Goal: Transaction & Acquisition: Purchase product/service

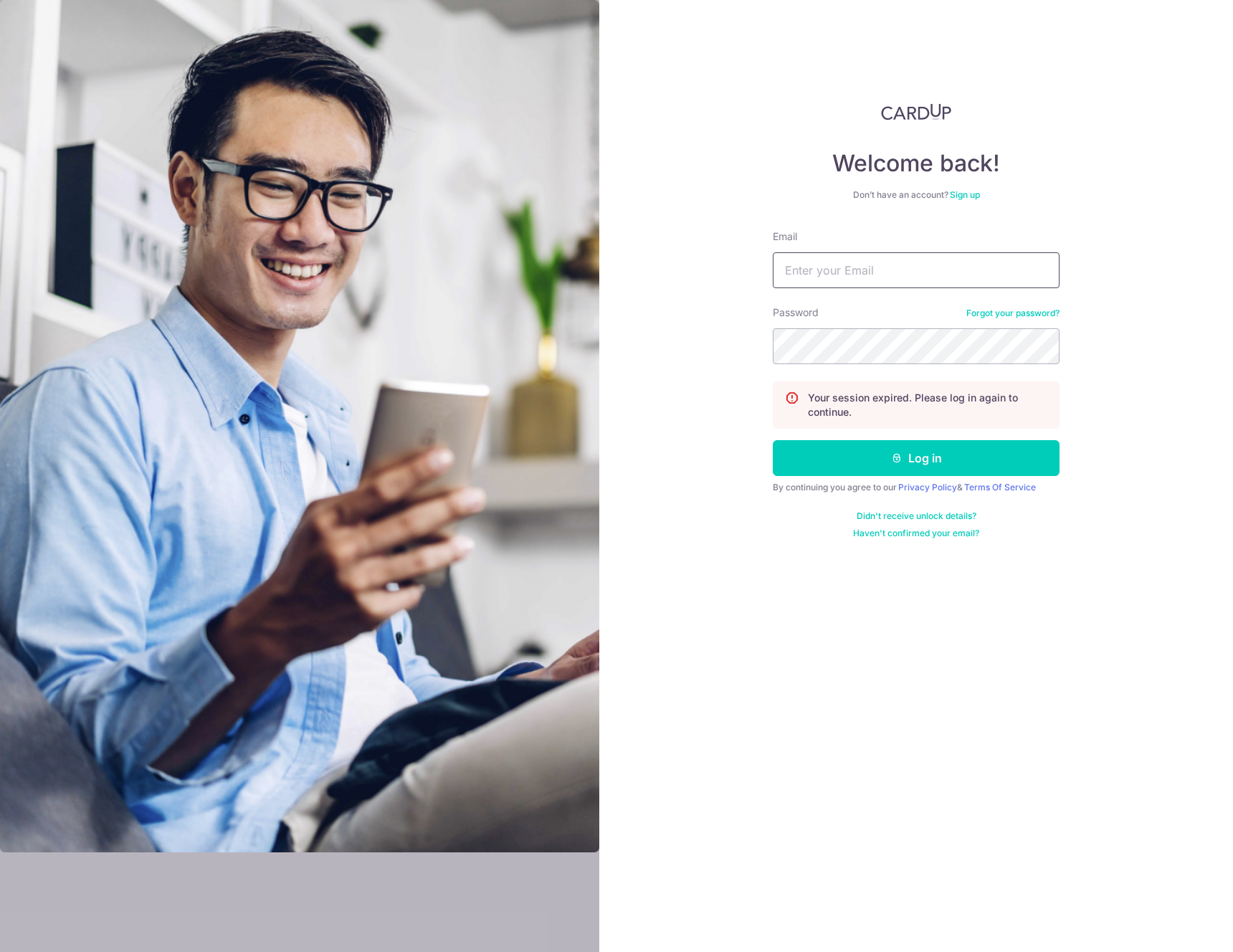
click at [850, 275] on input "Email" at bounding box center [916, 270] width 287 height 36
drag, startPoint x: 850, startPoint y: 275, endPoint x: 868, endPoint y: 252, distance: 29.2
click at [863, 280] on input "Email" at bounding box center [916, 270] width 287 height 36
drag, startPoint x: 846, startPoint y: 209, endPoint x: 724, endPoint y: 202, distance: 122.2
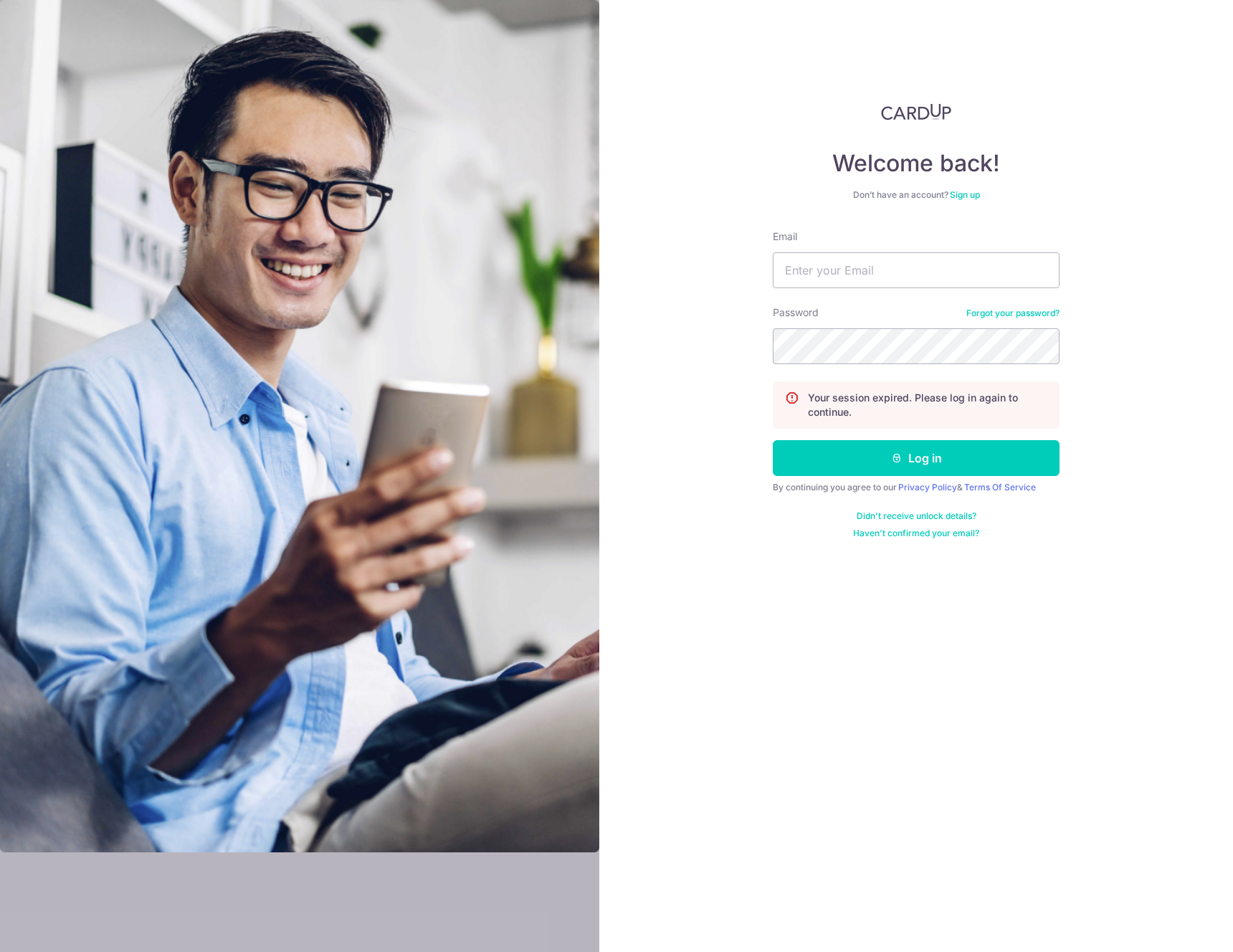
click at [830, 210] on div "Welcome back! Don’t have an account? Sign up Email Password Forgot your passwor…" at bounding box center [916, 321] width 287 height 436
click at [861, 265] on input "Email" at bounding box center [916, 270] width 287 height 36
type input "sherrielimsr@gmail.com"
click at [773, 440] on button "Log in" at bounding box center [916, 458] width 287 height 36
click at [928, 277] on input "Email" at bounding box center [916, 270] width 287 height 36
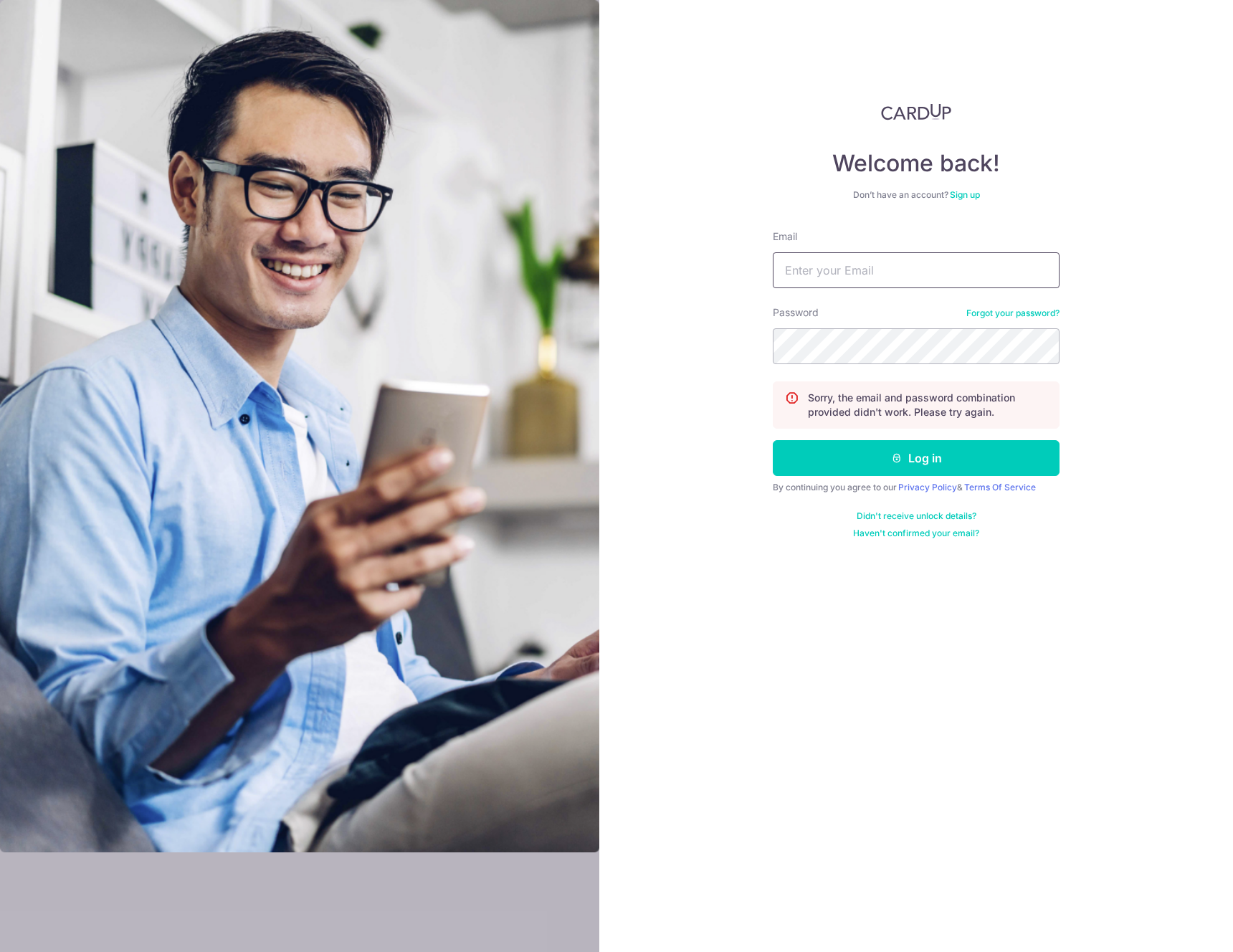
click at [929, 277] on input "Email" at bounding box center [916, 270] width 287 height 36
type input "[EMAIL_ADDRESS][DOMAIN_NAME]"
click at [773, 440] on button "Log in" at bounding box center [916, 458] width 287 height 36
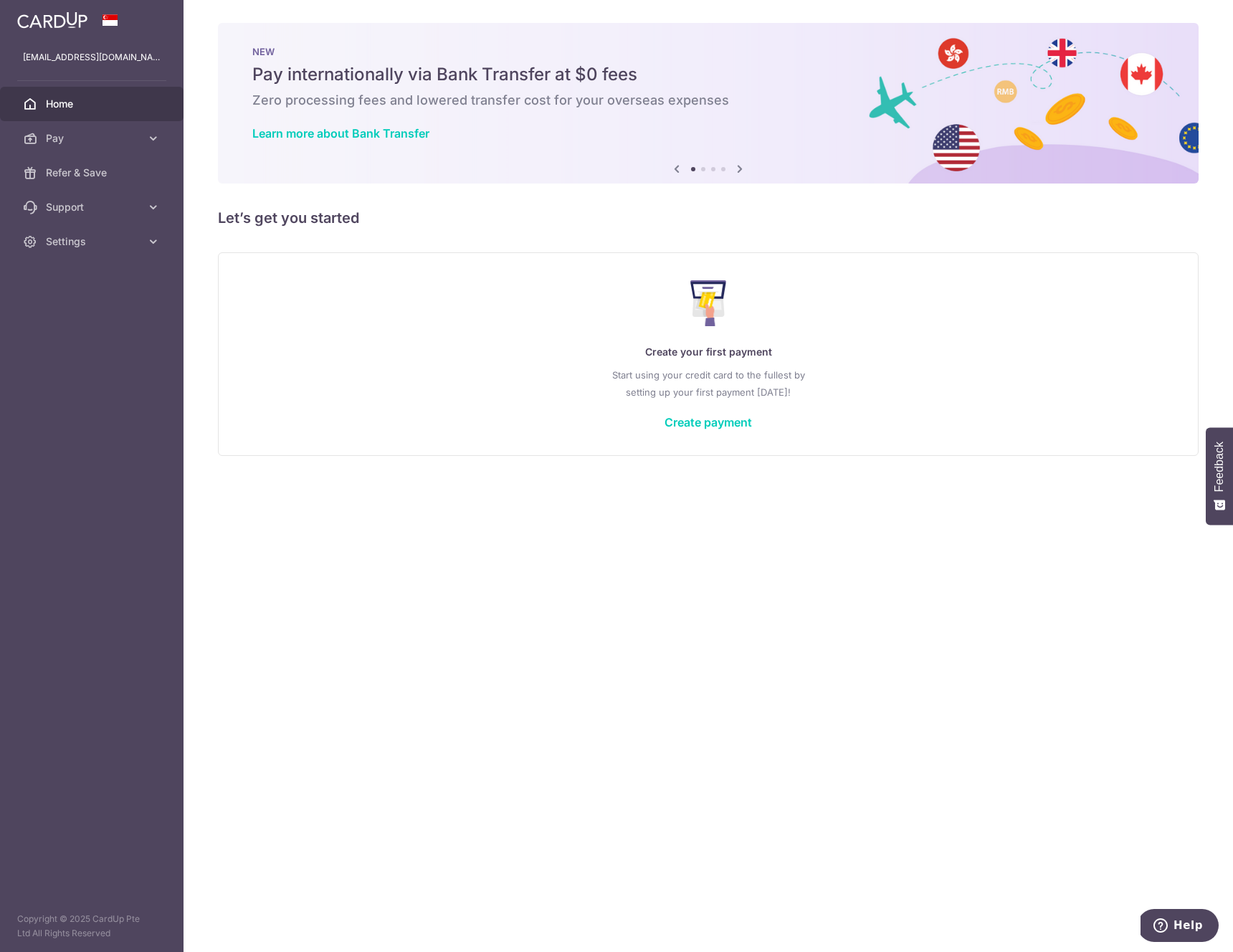
click at [726, 430] on div "Create your first payment Start using your credit card to the fullest by settin…" at bounding box center [708, 354] width 945 height 170
click at [730, 416] on link "Create payment" at bounding box center [709, 422] width 88 height 14
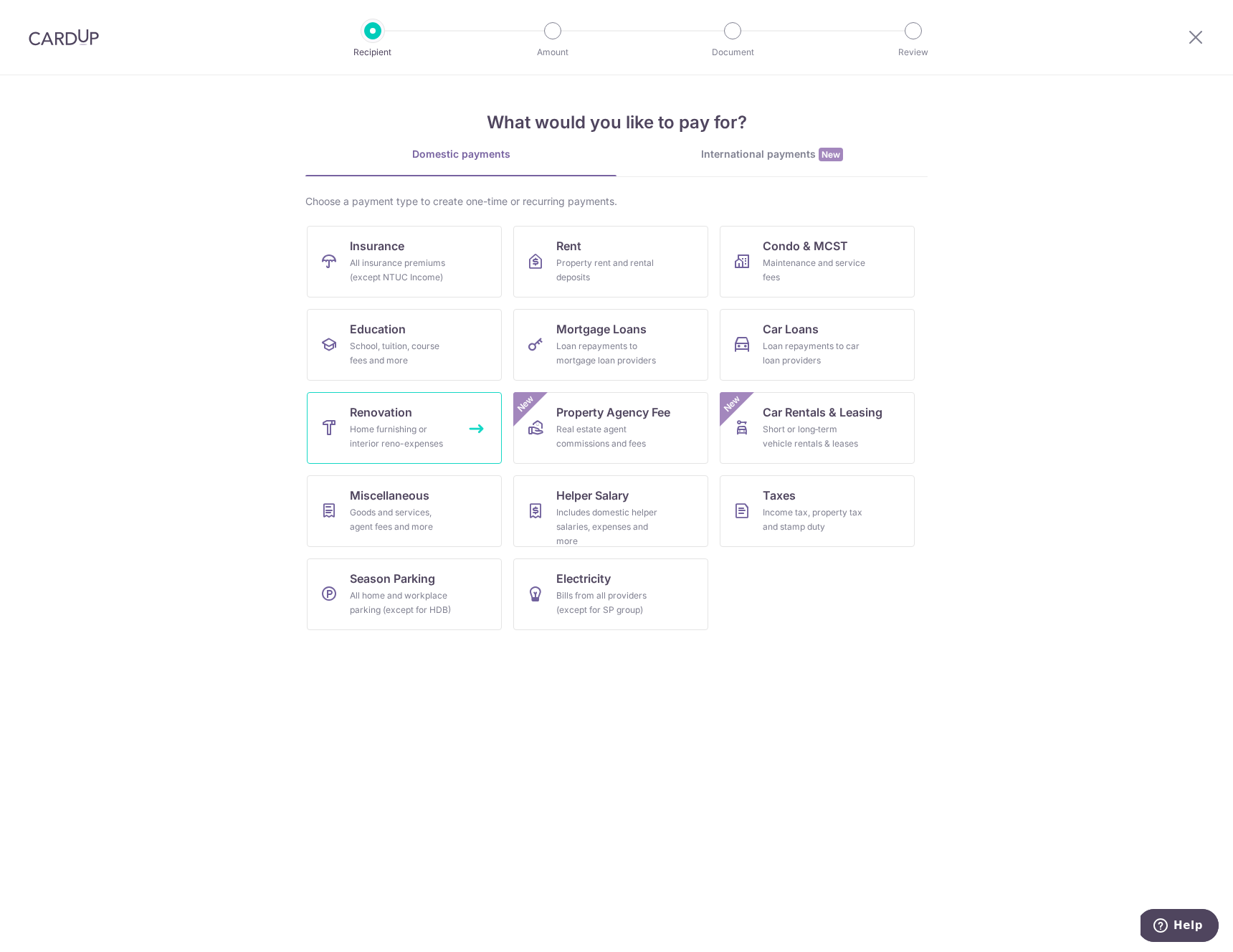
click at [401, 409] on span "Renovation" at bounding box center [382, 412] width 62 height 17
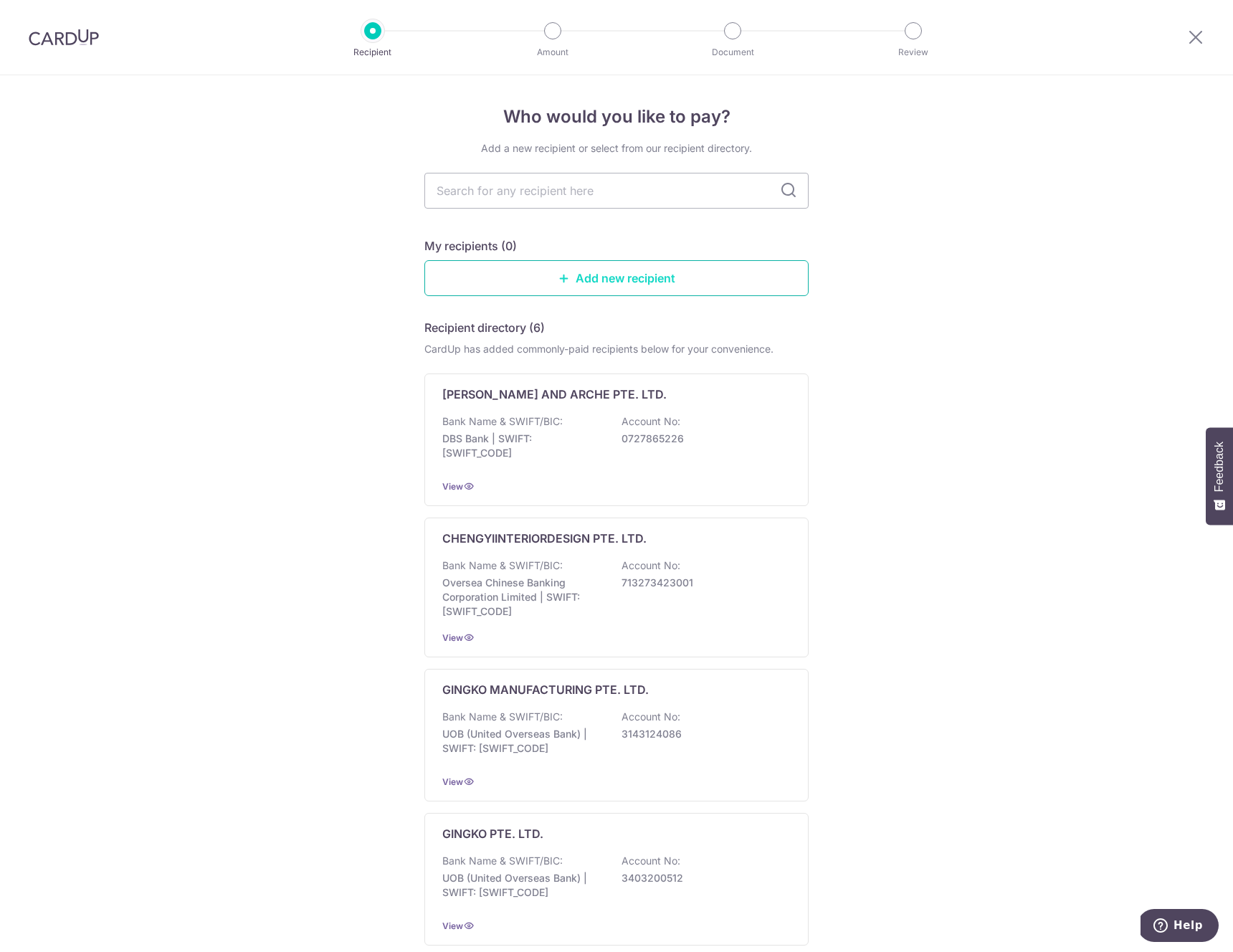
click at [621, 272] on link "Add new recipient" at bounding box center [616, 278] width 384 height 36
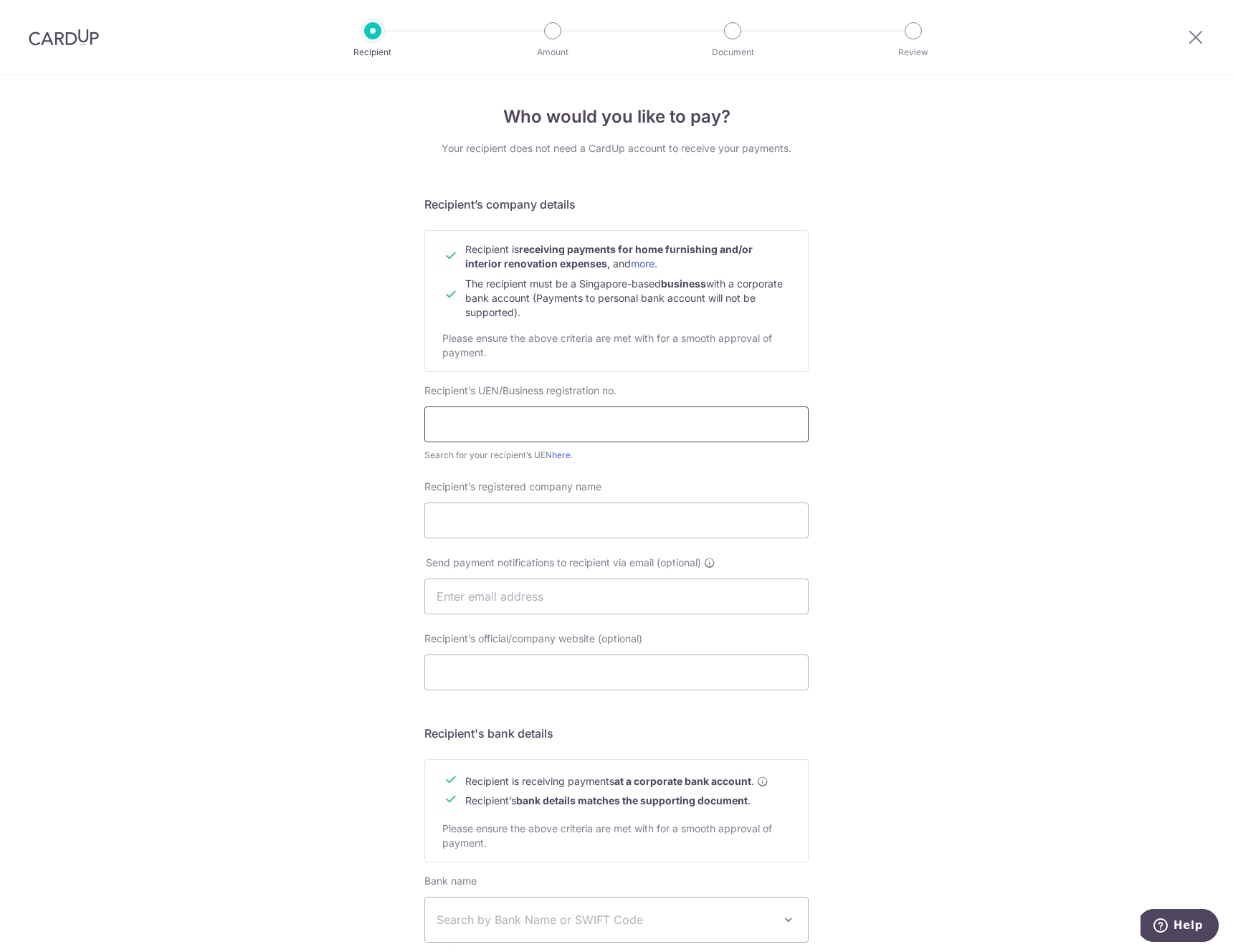
click at [523, 429] on input "text" at bounding box center [616, 425] width 384 height 36
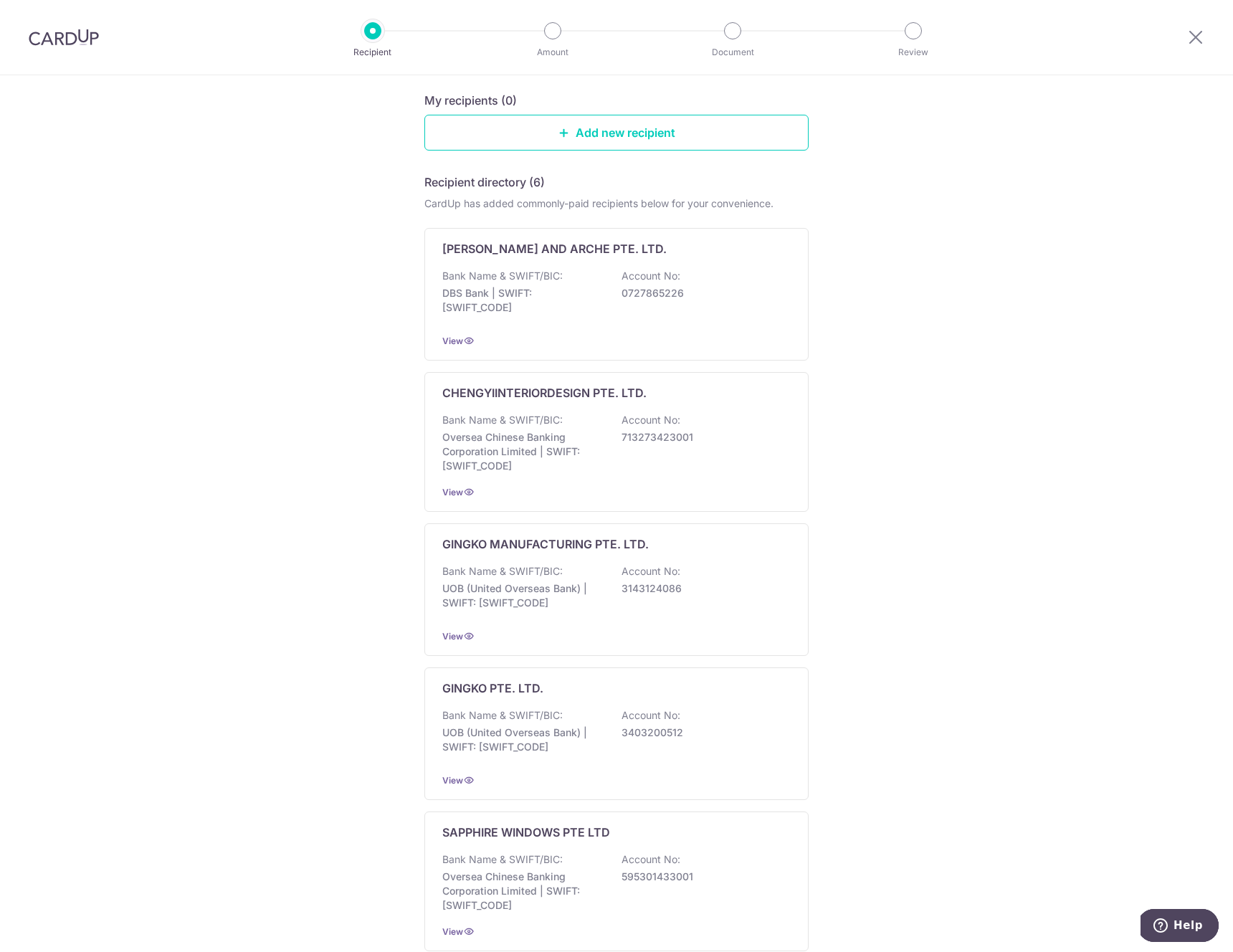
scroll to position [16, 0]
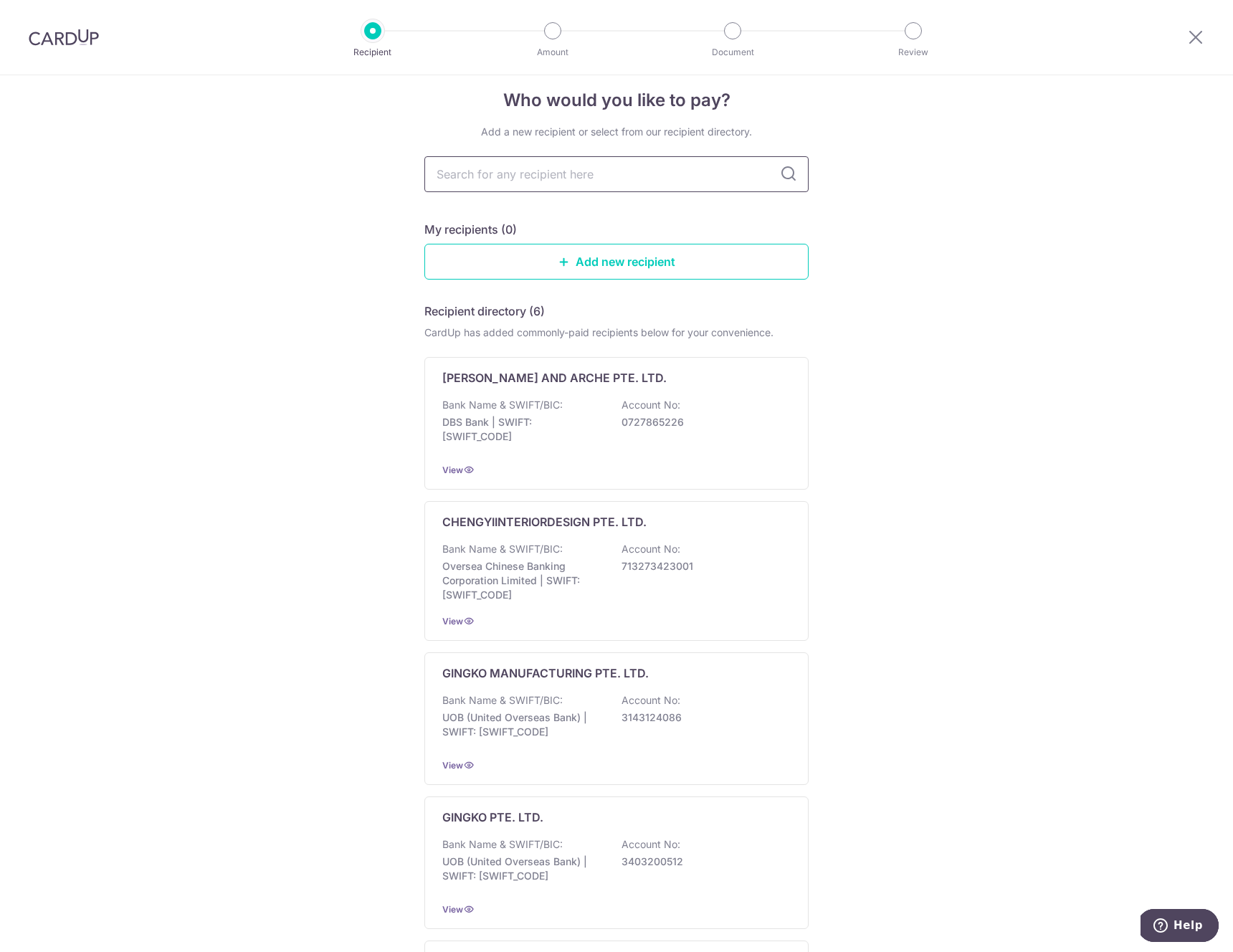
click at [312, 277] on div "Who would you like to pay? Add a new recipient or select from our recipient dir…" at bounding box center [616, 707] width 1233 height 1298
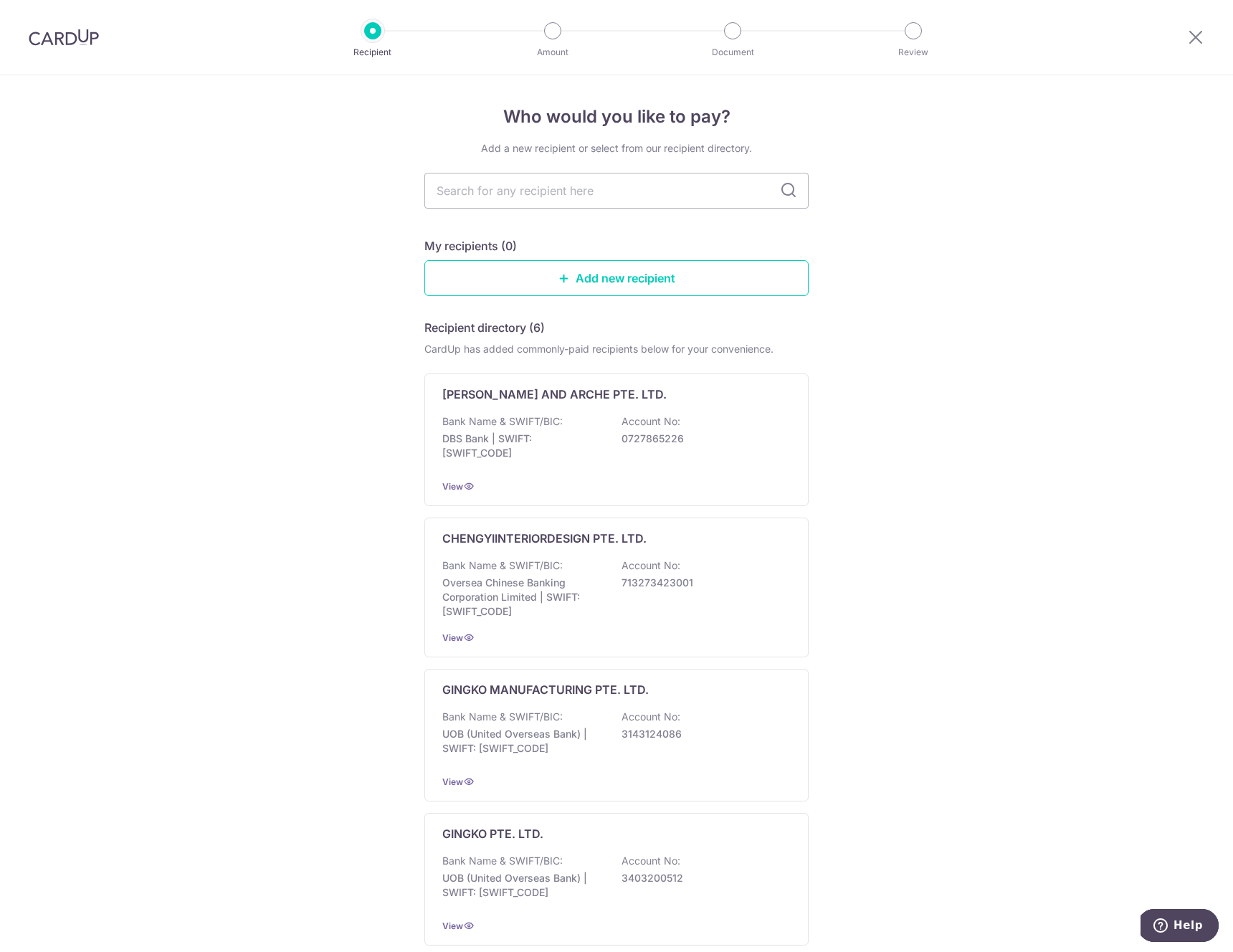
click at [1075, 48] on header "Recipient Amount Document Review" at bounding box center [616, 37] width 1233 height 75
drag, startPoint x: 1087, startPoint y: 118, endPoint x: 1226, endPoint y: 79, distance: 144.4
click at [1098, 113] on div "Who would you like to pay? Add a new recipient or select from our recipient dir…" at bounding box center [616, 724] width 1233 height 1298
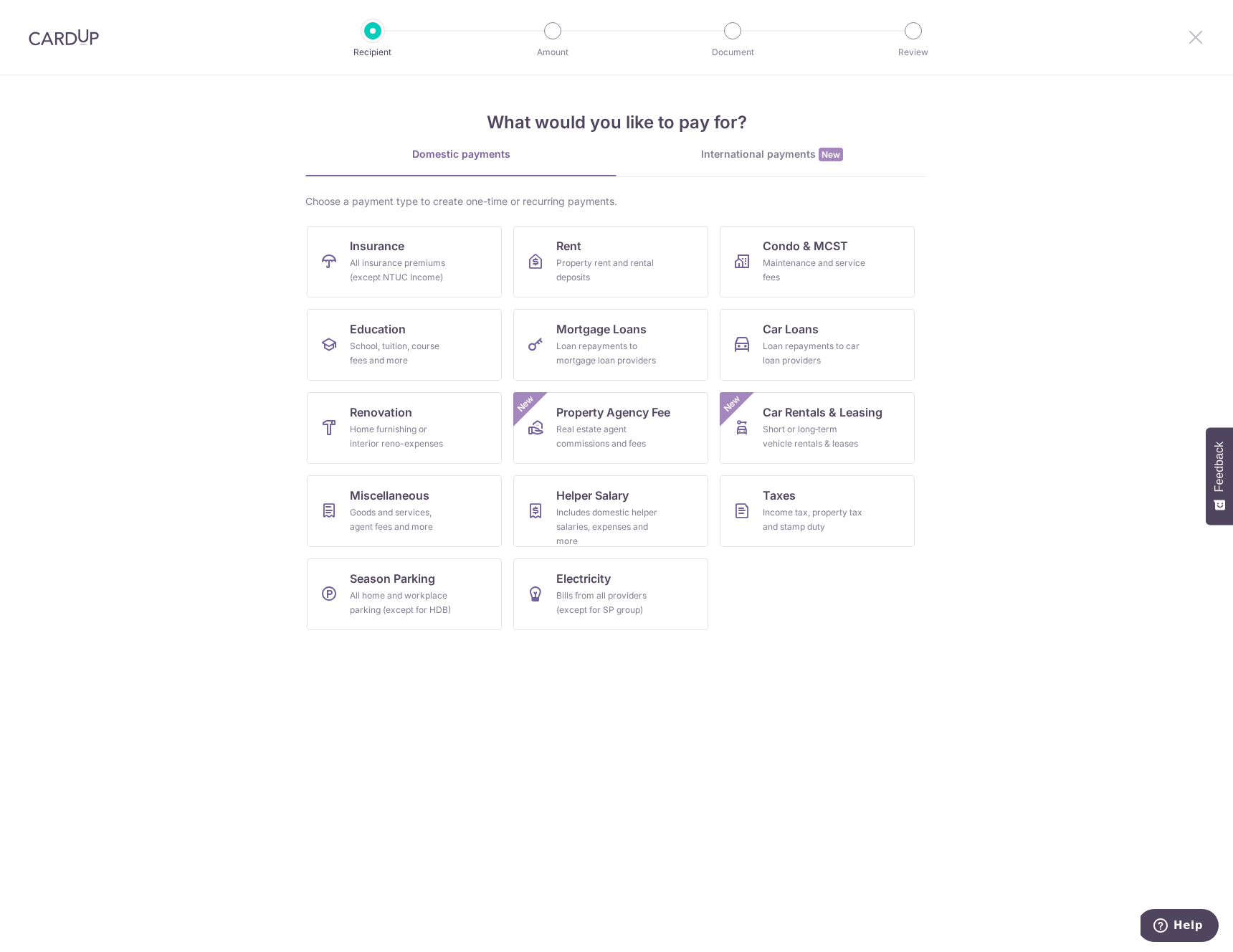
click at [1201, 42] on div at bounding box center [1196, 37] width 74 height 74
click at [1200, 42] on icon at bounding box center [1196, 37] width 17 height 18
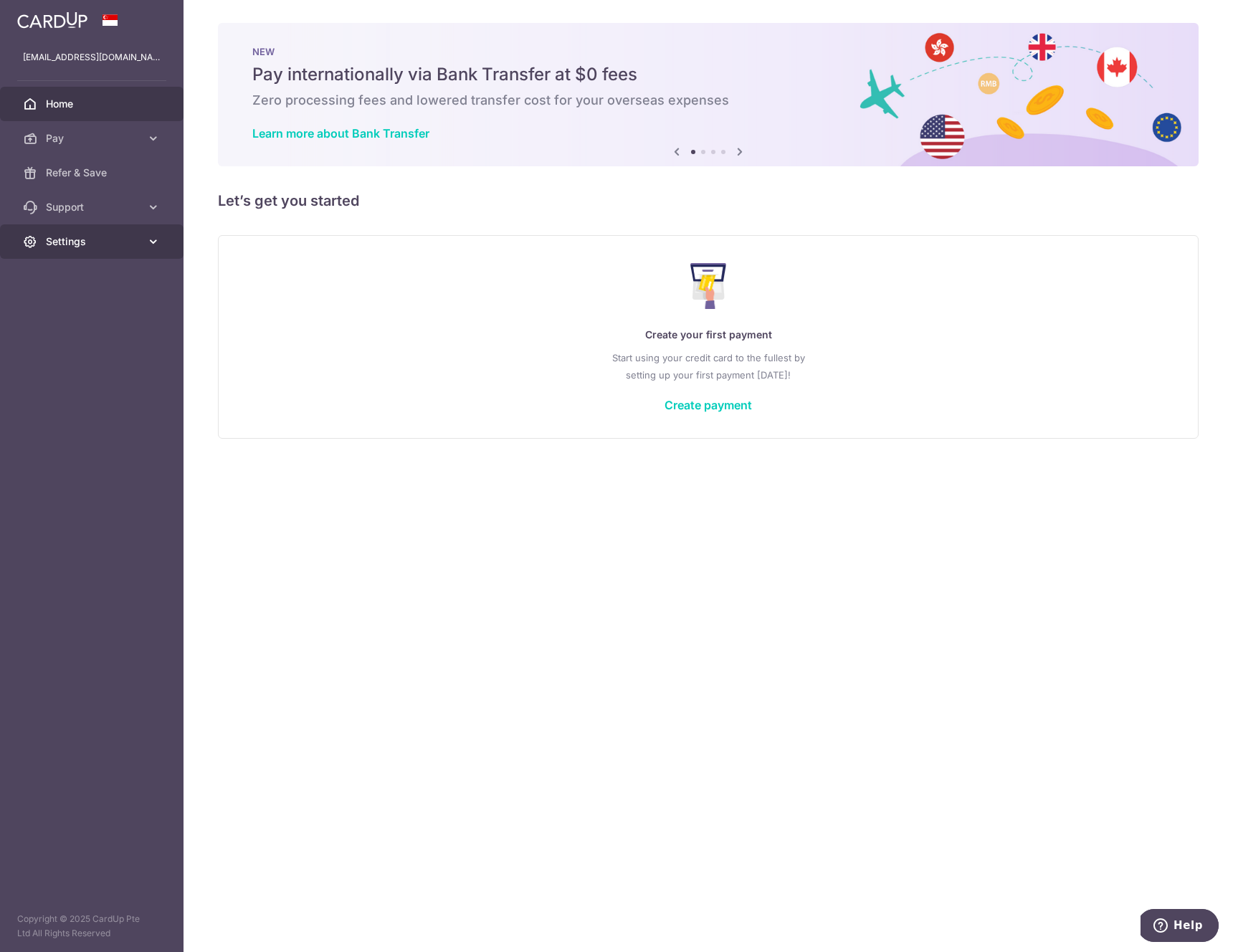
click at [108, 250] on link "Settings" at bounding box center [91, 242] width 184 height 34
click at [102, 309] on span "Logout" at bounding box center [93, 310] width 94 height 14
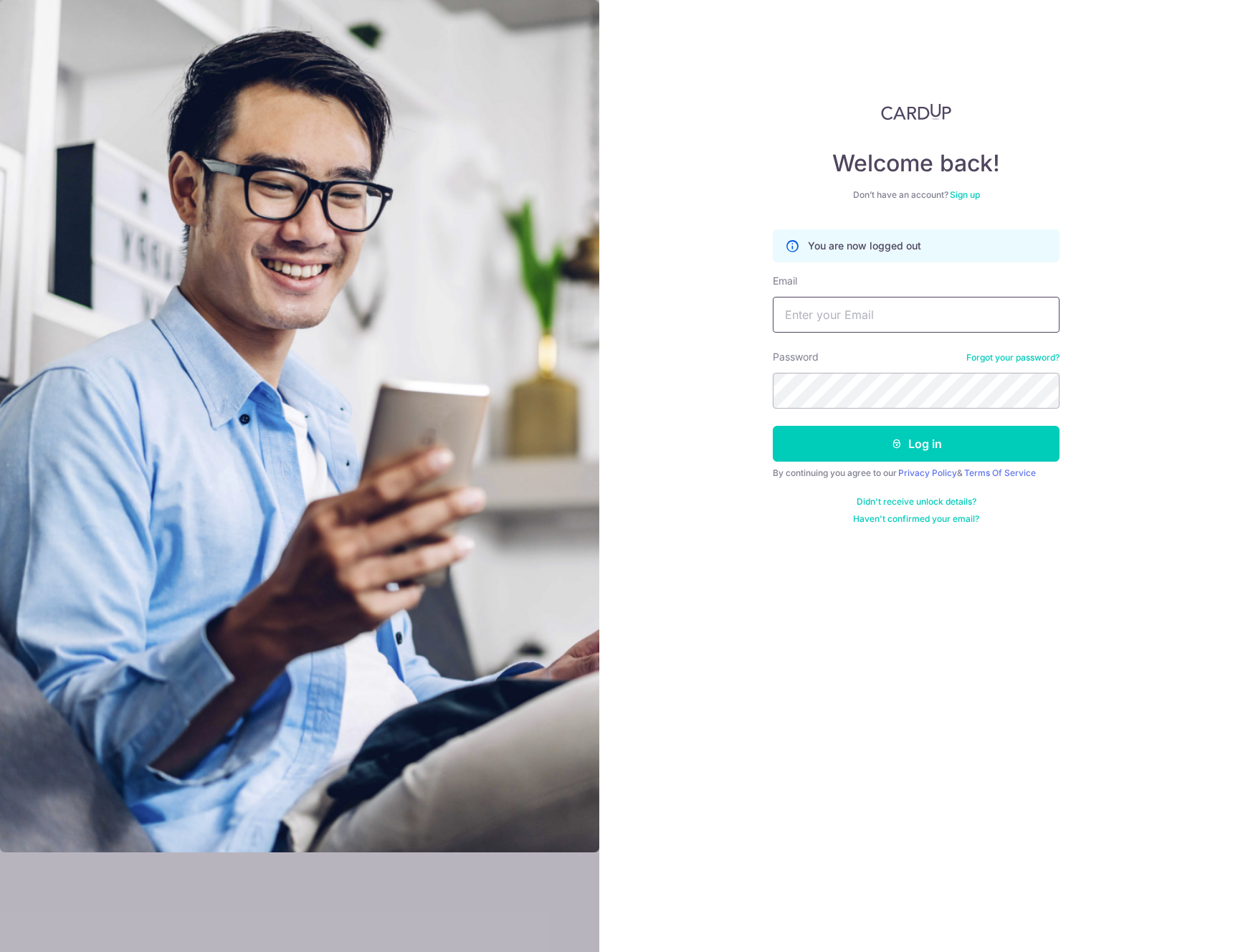
click at [857, 320] on input "Email" at bounding box center [916, 315] width 287 height 36
type input "[EMAIL_ADDRESS][DOMAIN_NAME]"
click at [1030, 434] on button "Log in" at bounding box center [916, 444] width 287 height 36
